Goal: Find specific page/section: Find specific page/section

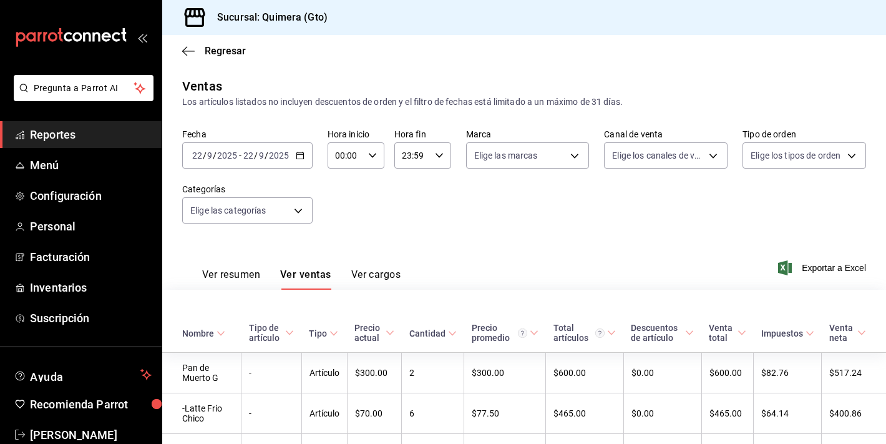
scroll to position [513, 0]
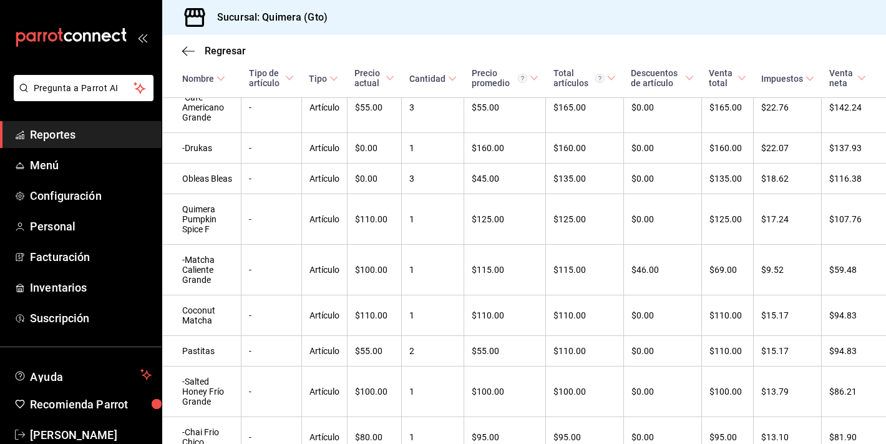
click at [97, 39] on icon "mailbox folders" at bounding box center [71, 37] width 112 height 19
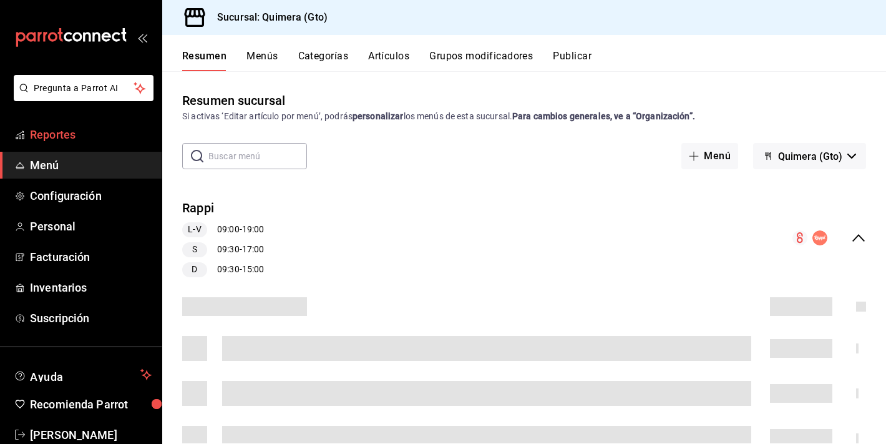
click at [88, 145] on link "Reportes" at bounding box center [81, 134] width 162 height 27
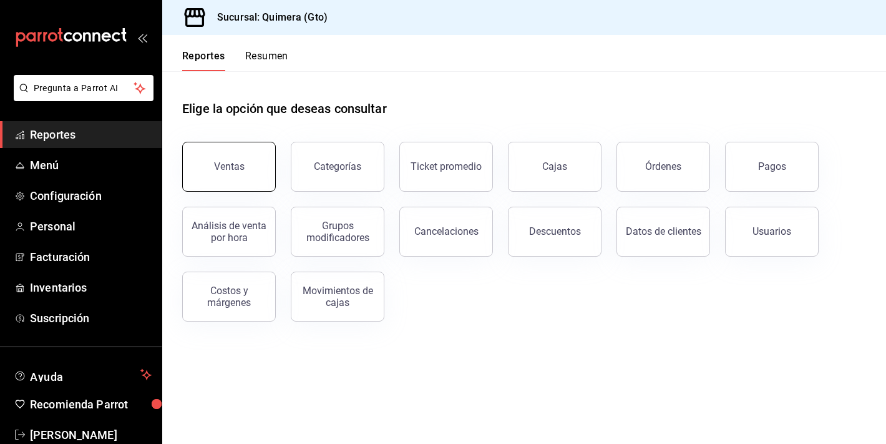
click at [247, 186] on button "Ventas" at bounding box center [229, 167] width 94 height 50
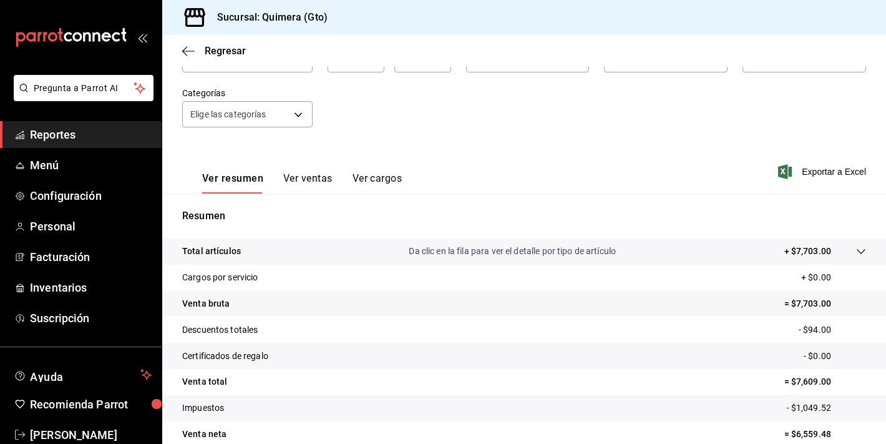
click at [319, 188] on button "Ver ventas" at bounding box center [307, 182] width 49 height 21
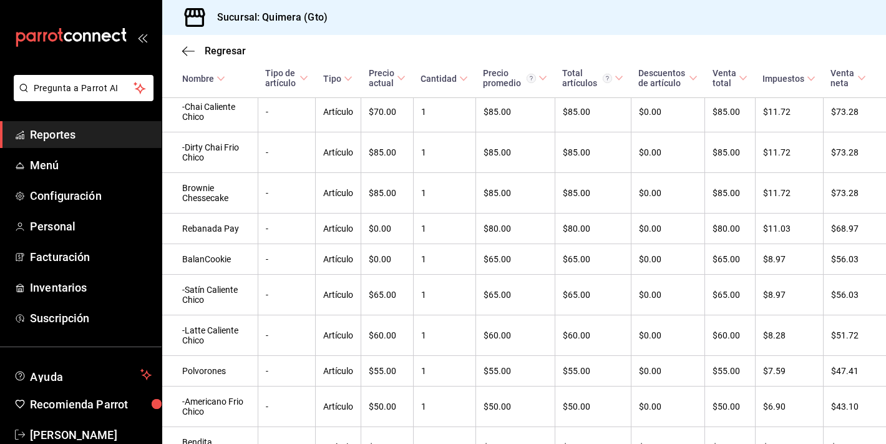
scroll to position [1452, 0]
